Goal: Transaction & Acquisition: Subscribe to service/newsletter

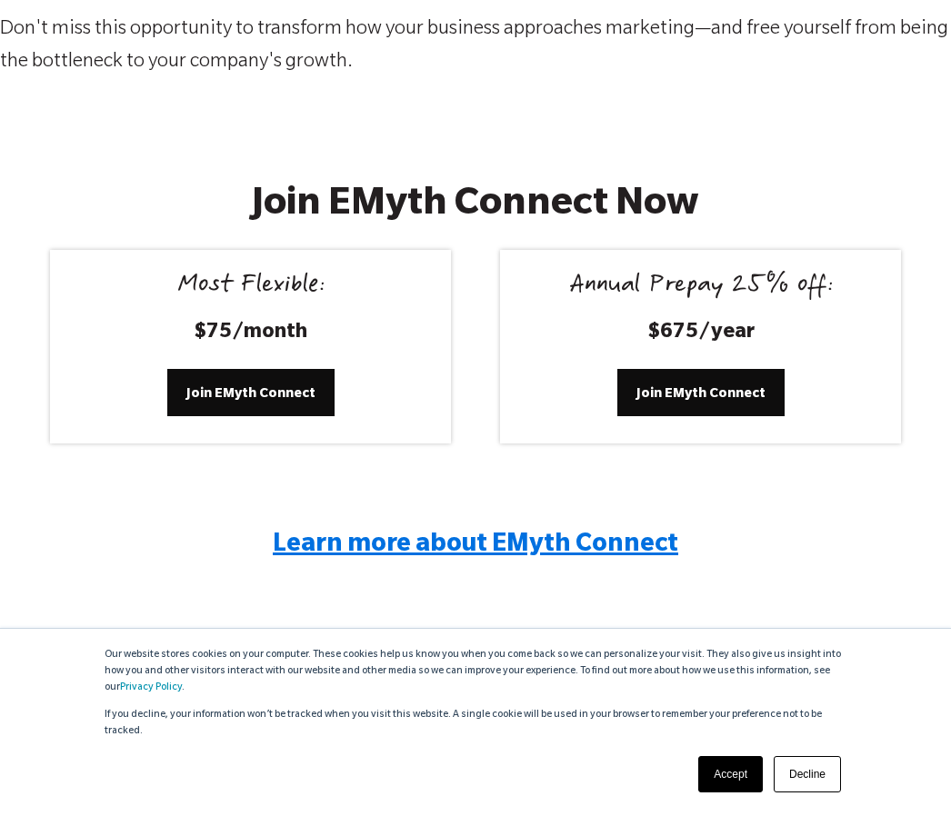
scroll to position [3304, 0]
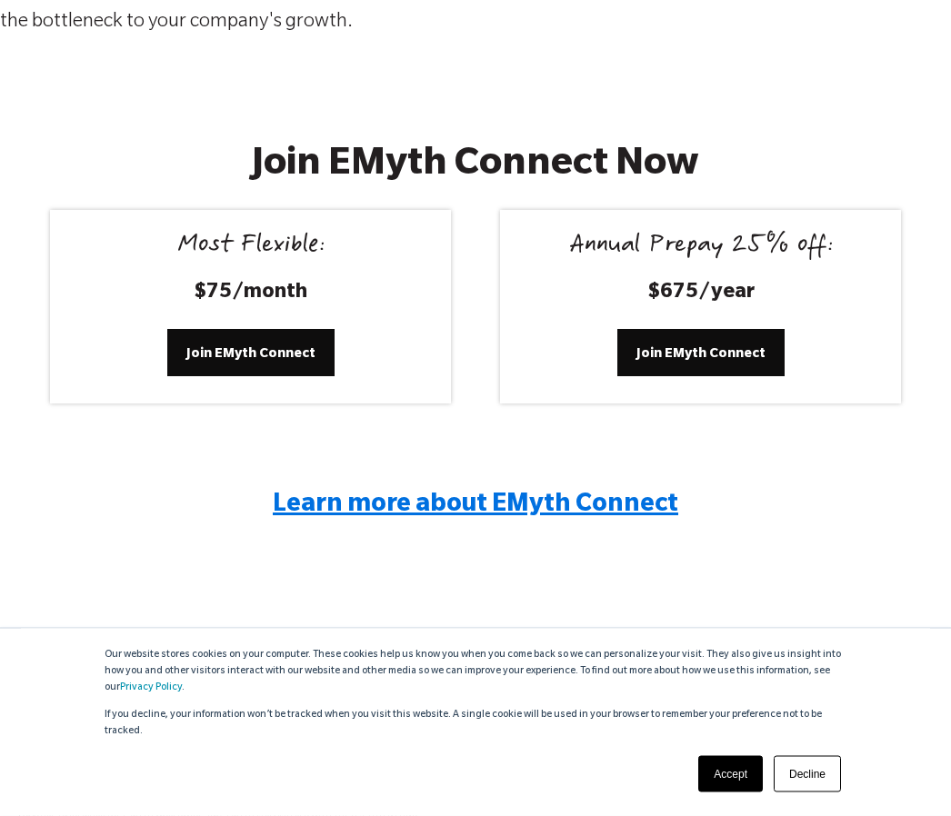
click at [746, 792] on link "Accept" at bounding box center [730, 774] width 65 height 36
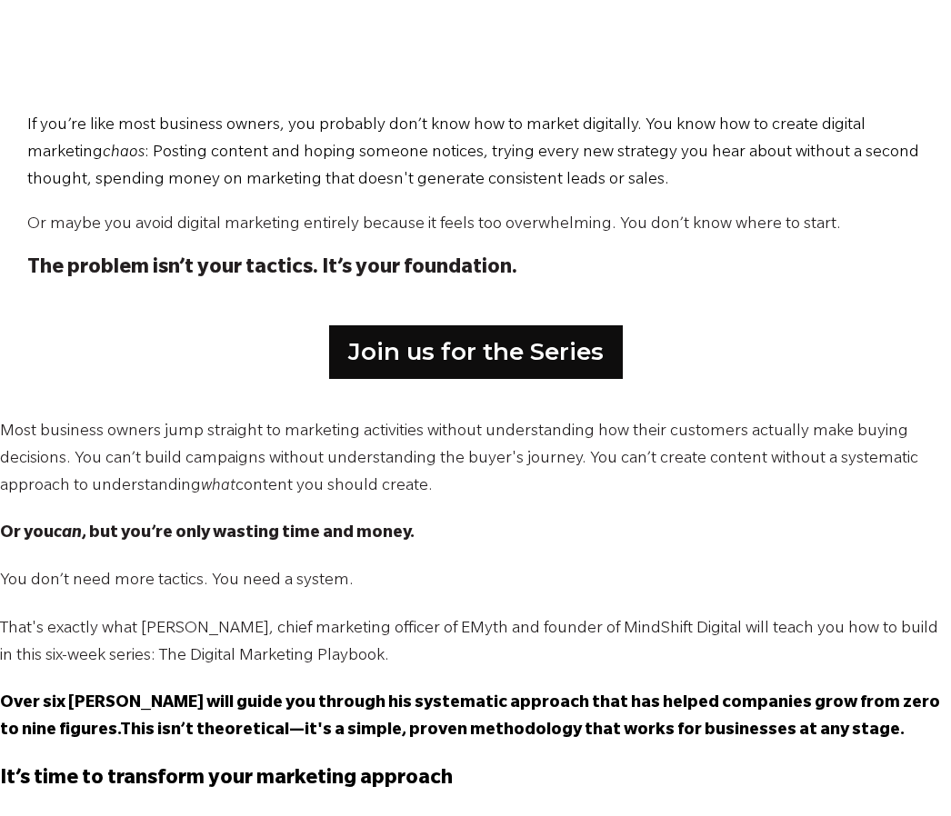
scroll to position [820, 0]
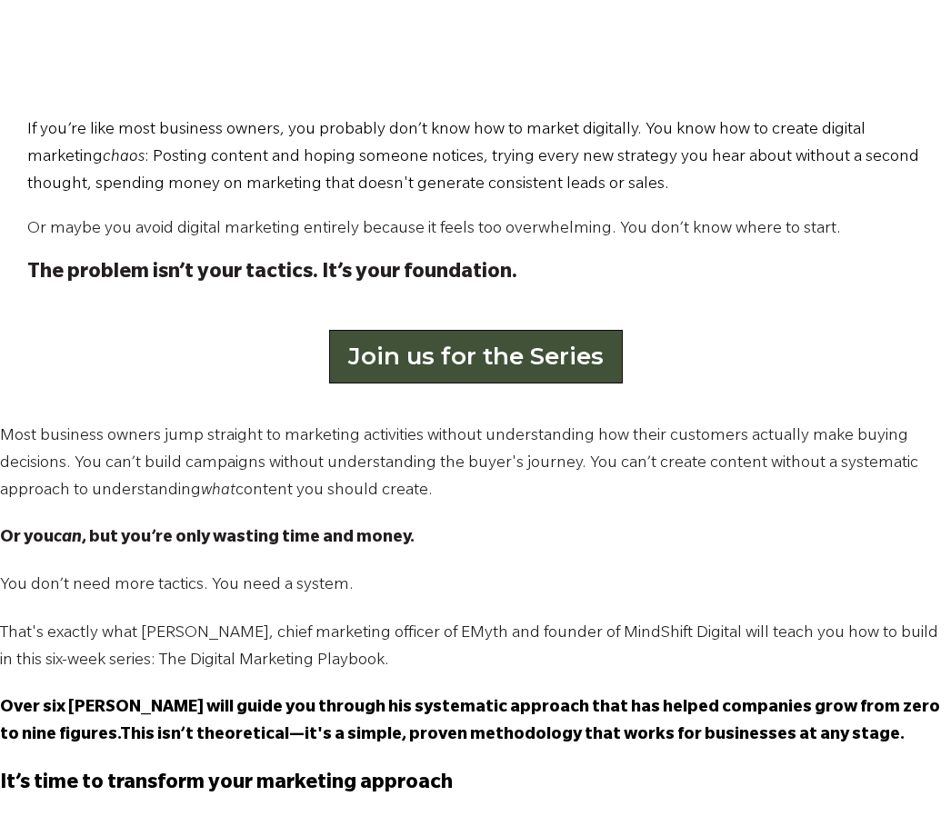
click at [593, 354] on link "Join us for the Series" at bounding box center [476, 356] width 294 height 53
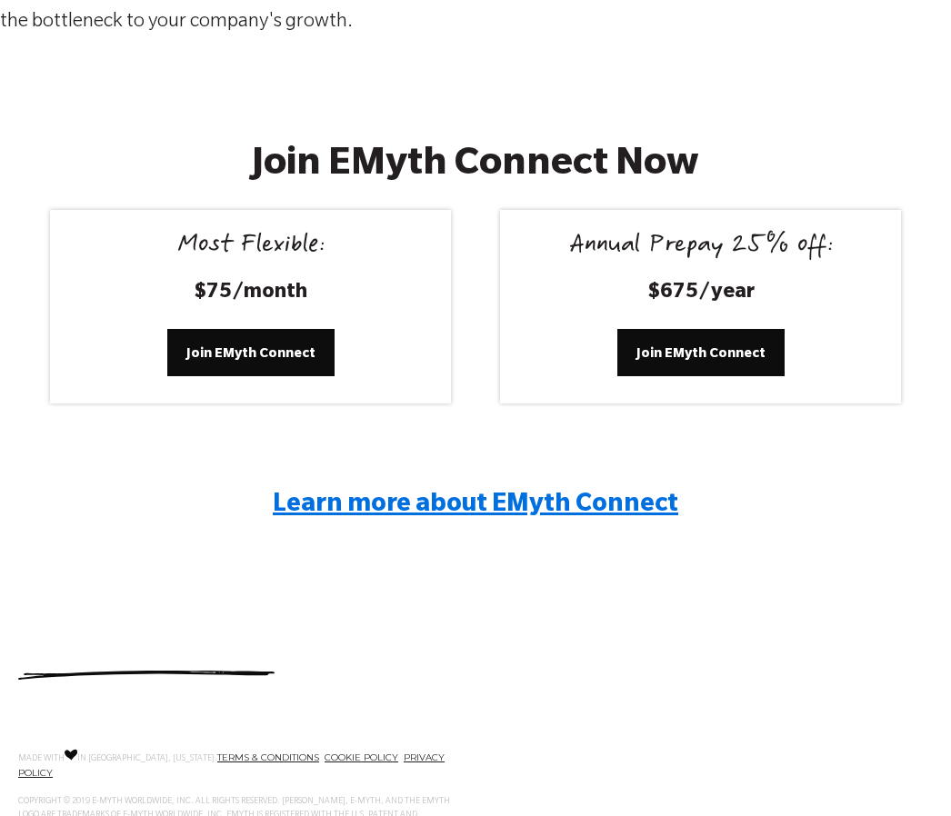
scroll to position [3304, 0]
click at [548, 499] on span "Learn more about EMyth Connect" at bounding box center [475, 506] width 405 height 27
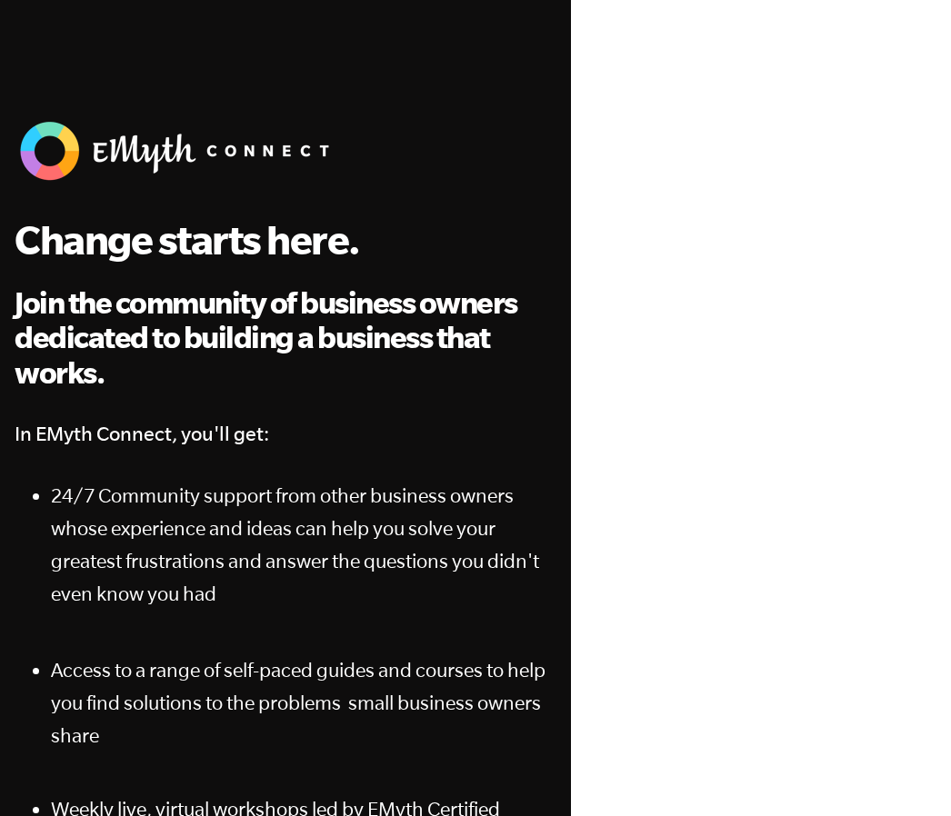
click at [383, 661] on span "Access to a range of self-paced guides and courses to help you find solutions t…" at bounding box center [298, 702] width 494 height 87
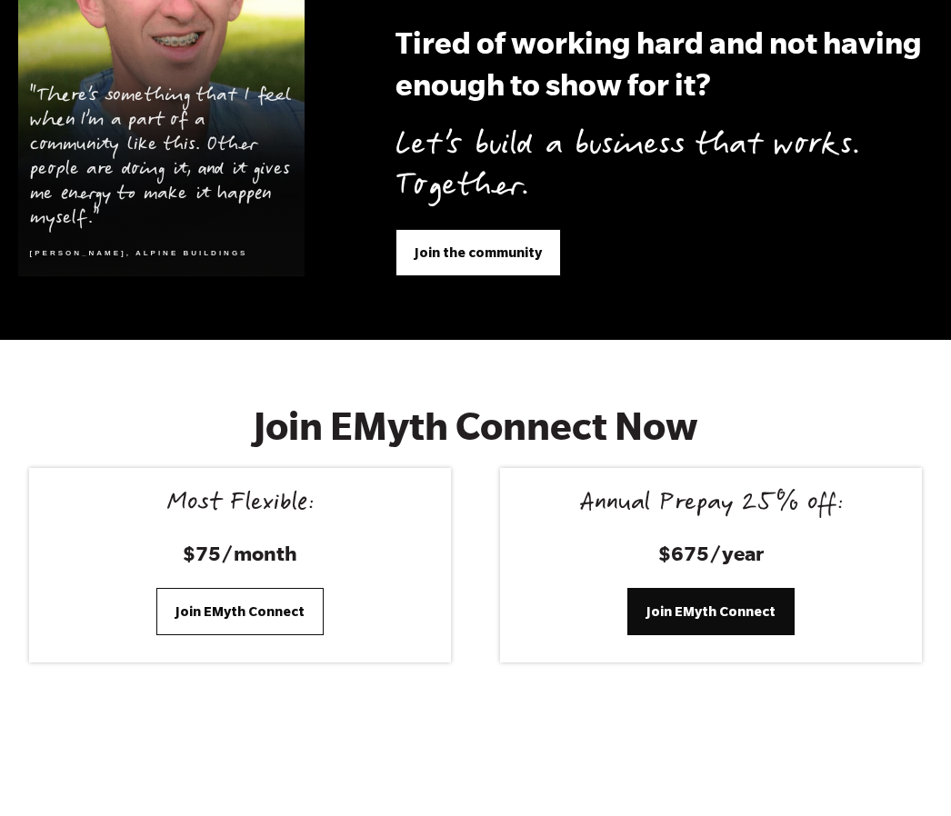
scroll to position [7269, 0]
click at [294, 602] on span "Join EMyth Connect" at bounding box center [239, 612] width 129 height 20
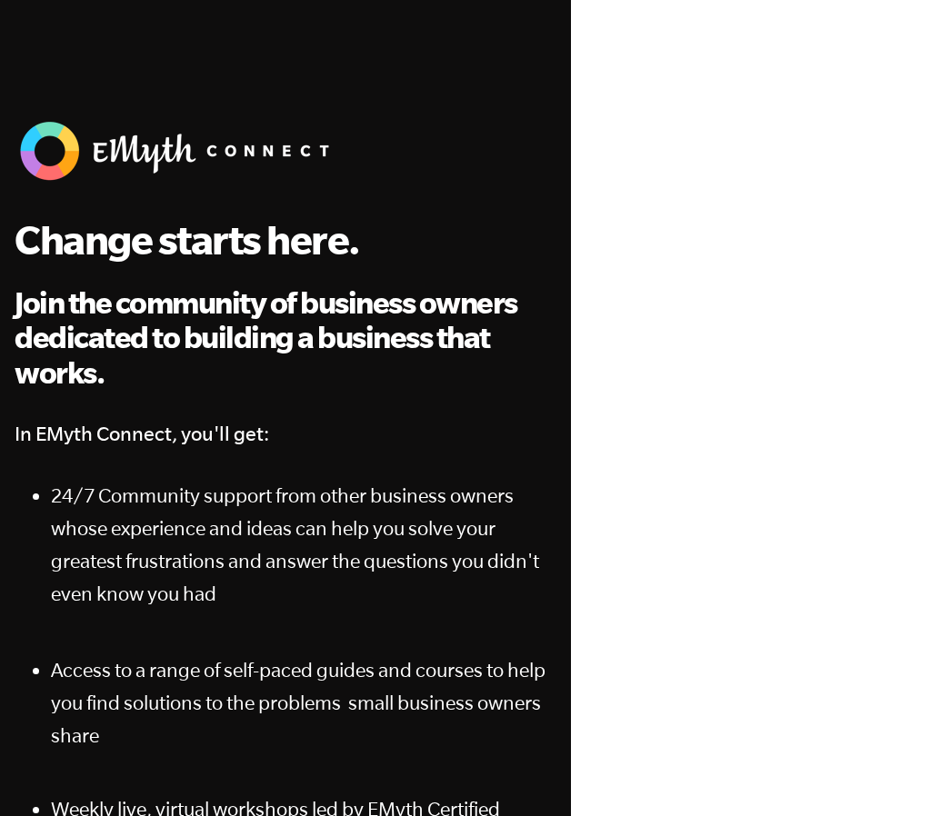
click at [918, 673] on div at bounding box center [761, 500] width 344 height 819
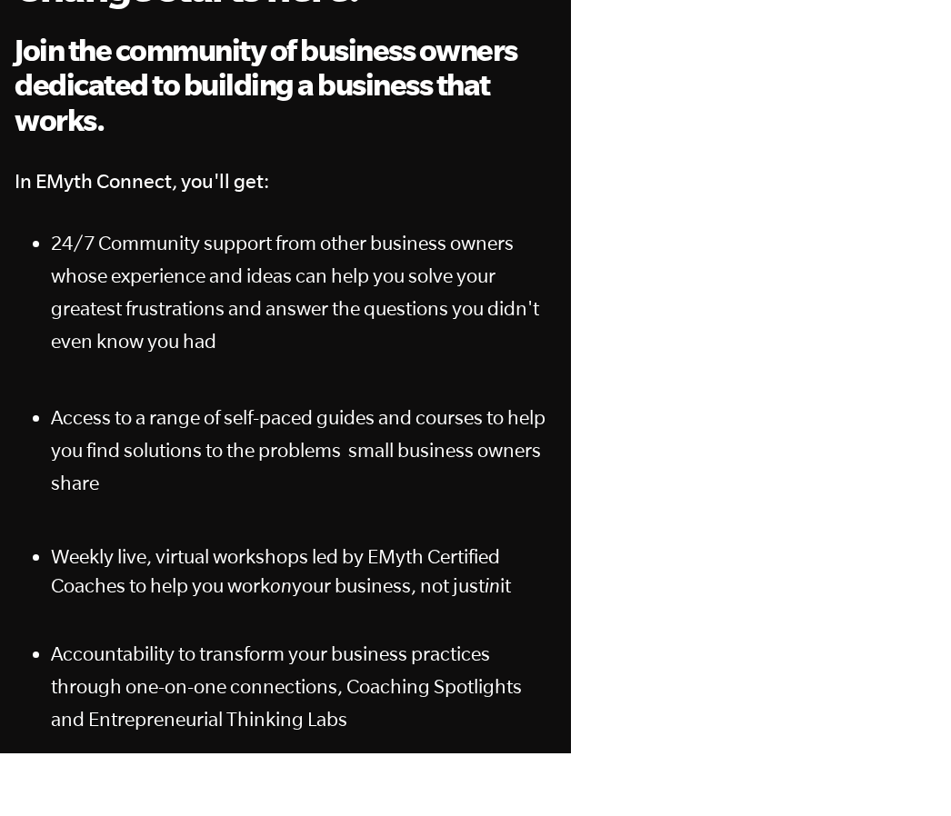
scroll to position [205, 0]
